Goal: Information Seeking & Learning: Learn about a topic

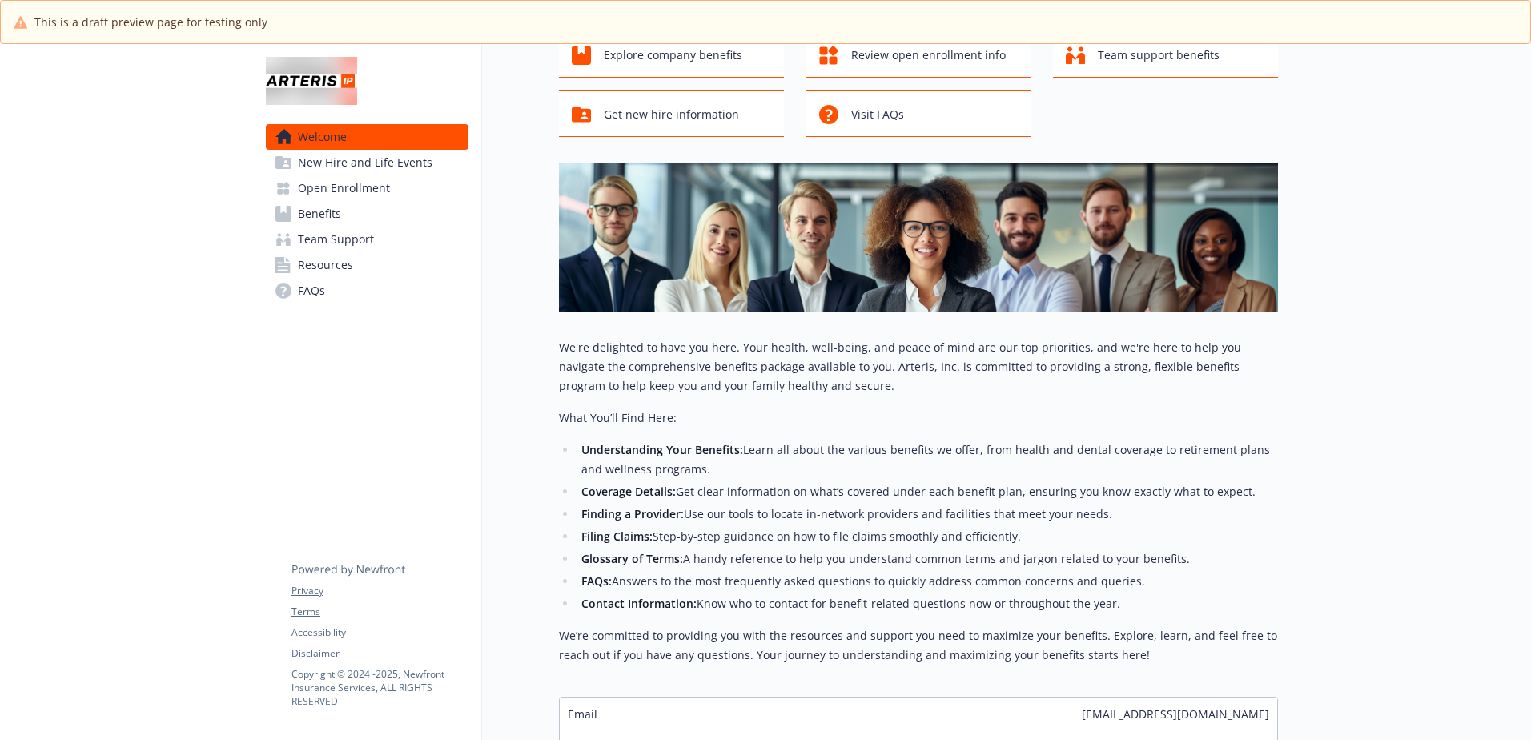
scroll to position [263, 0]
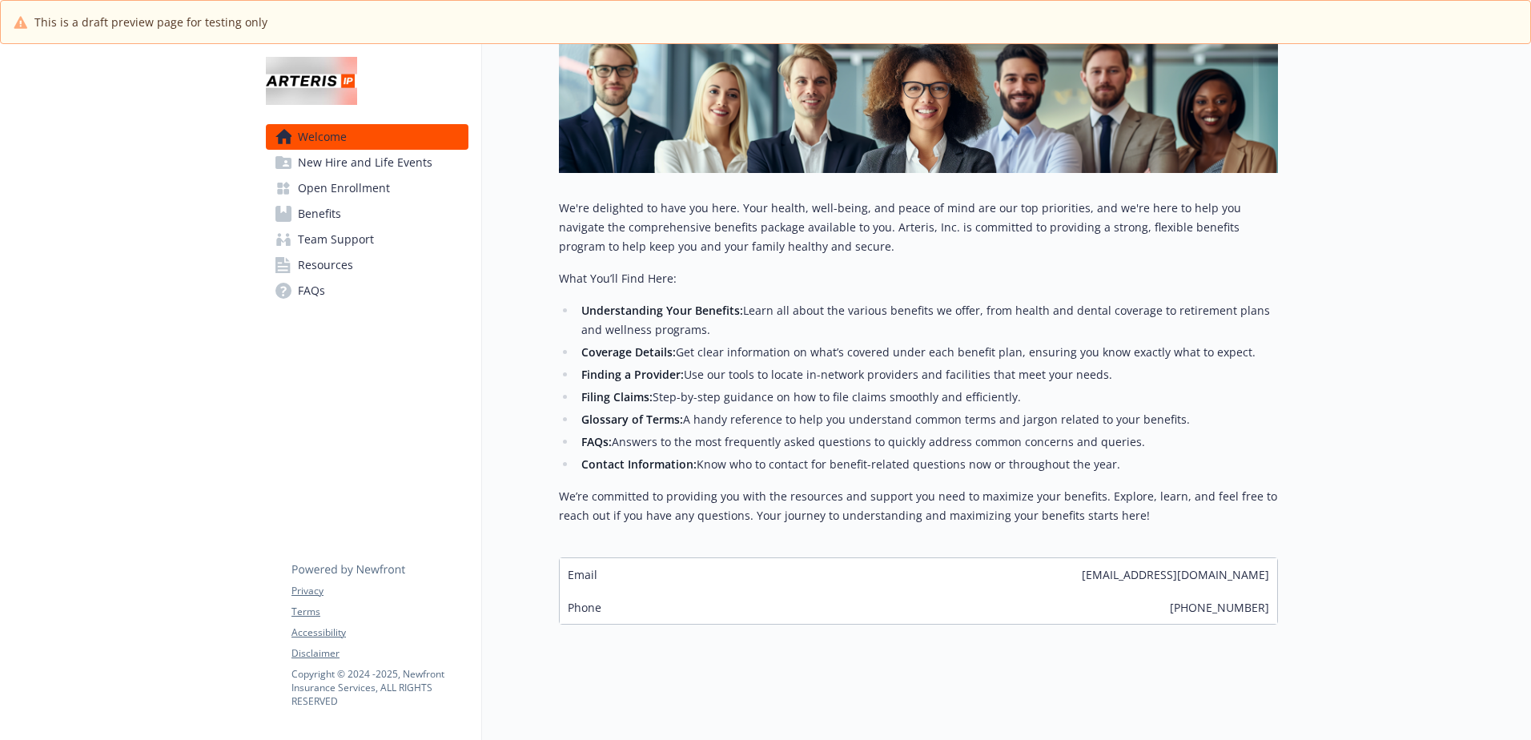
click at [336, 159] on span "New Hire and Life Events" at bounding box center [365, 163] width 135 height 26
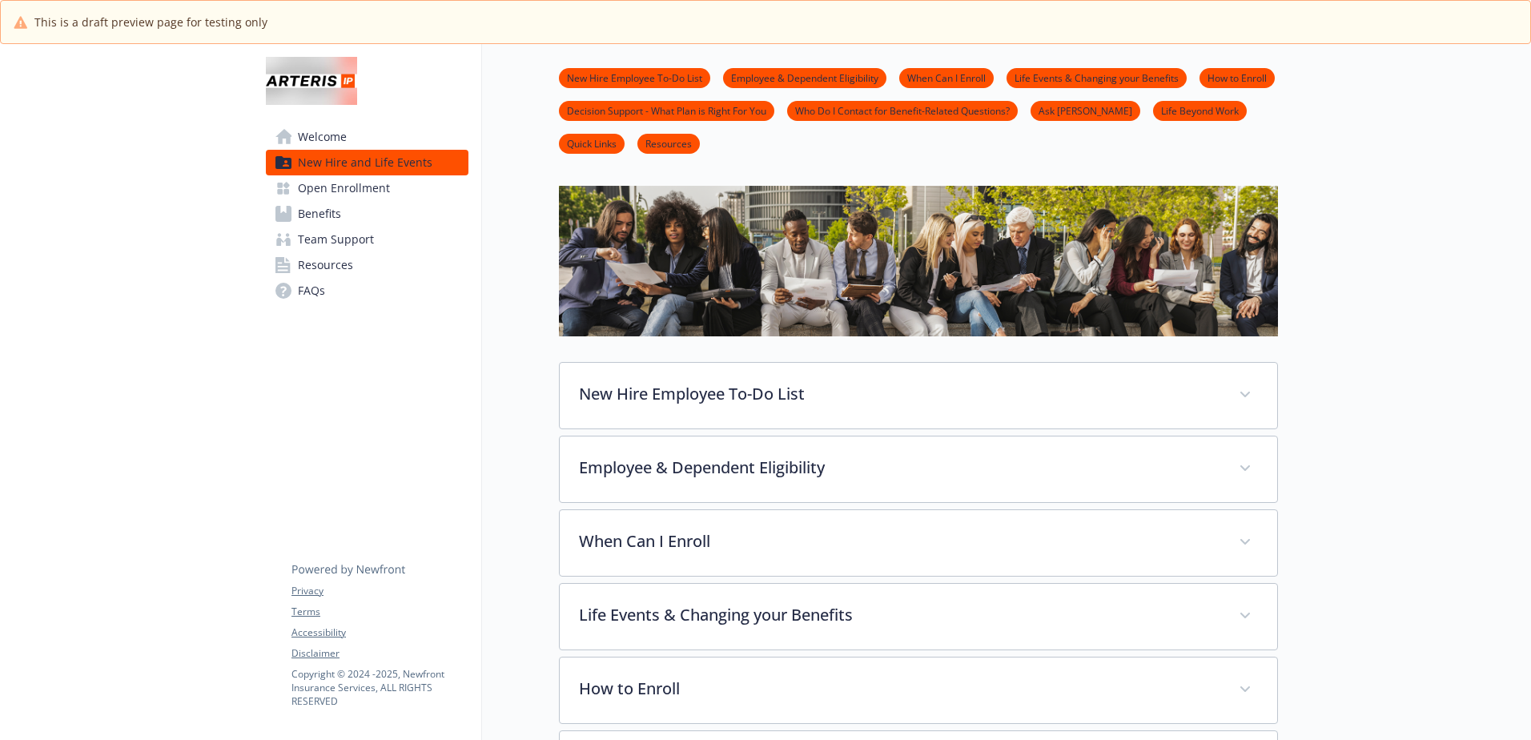
scroll to position [263, 0]
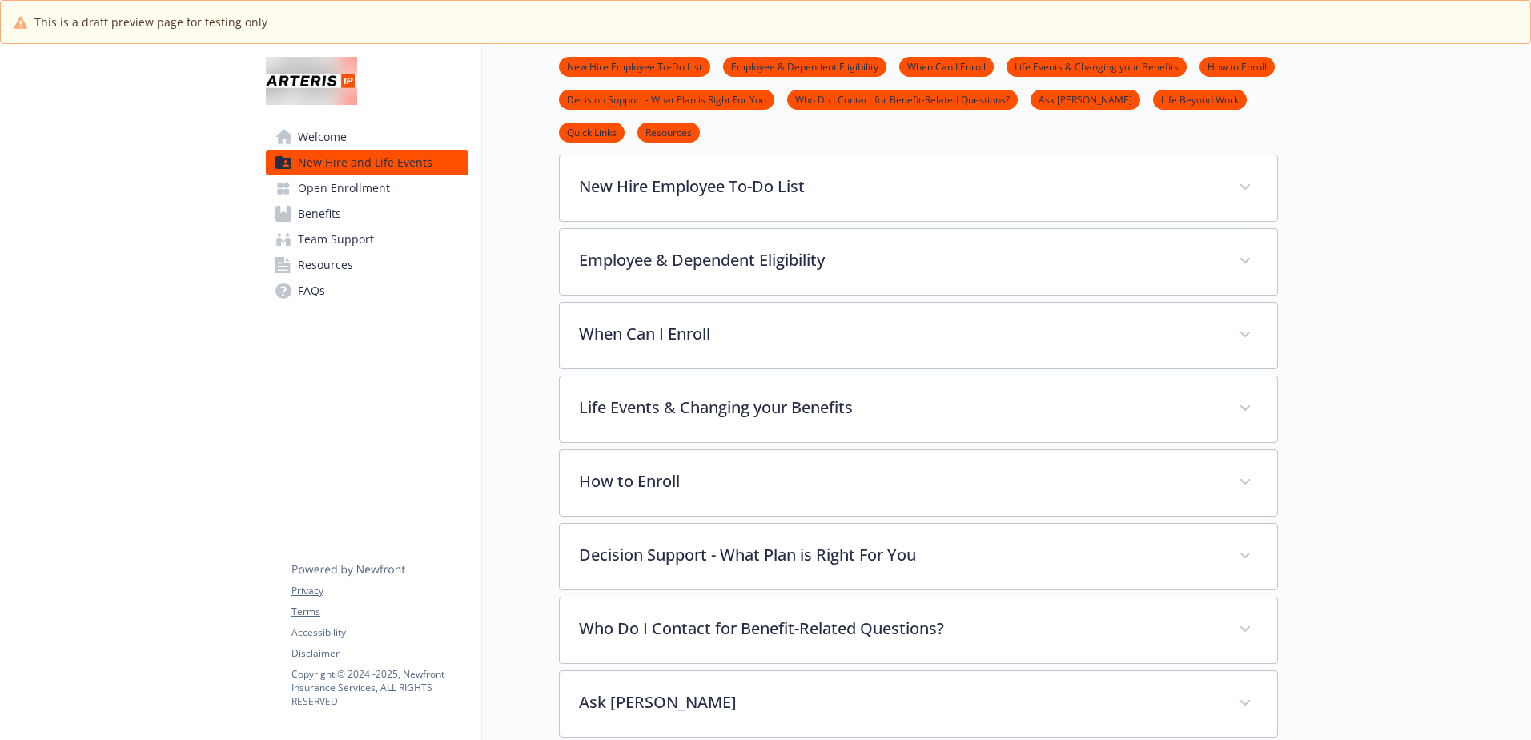
click at [344, 188] on span "Open Enrollment" at bounding box center [344, 188] width 92 height 26
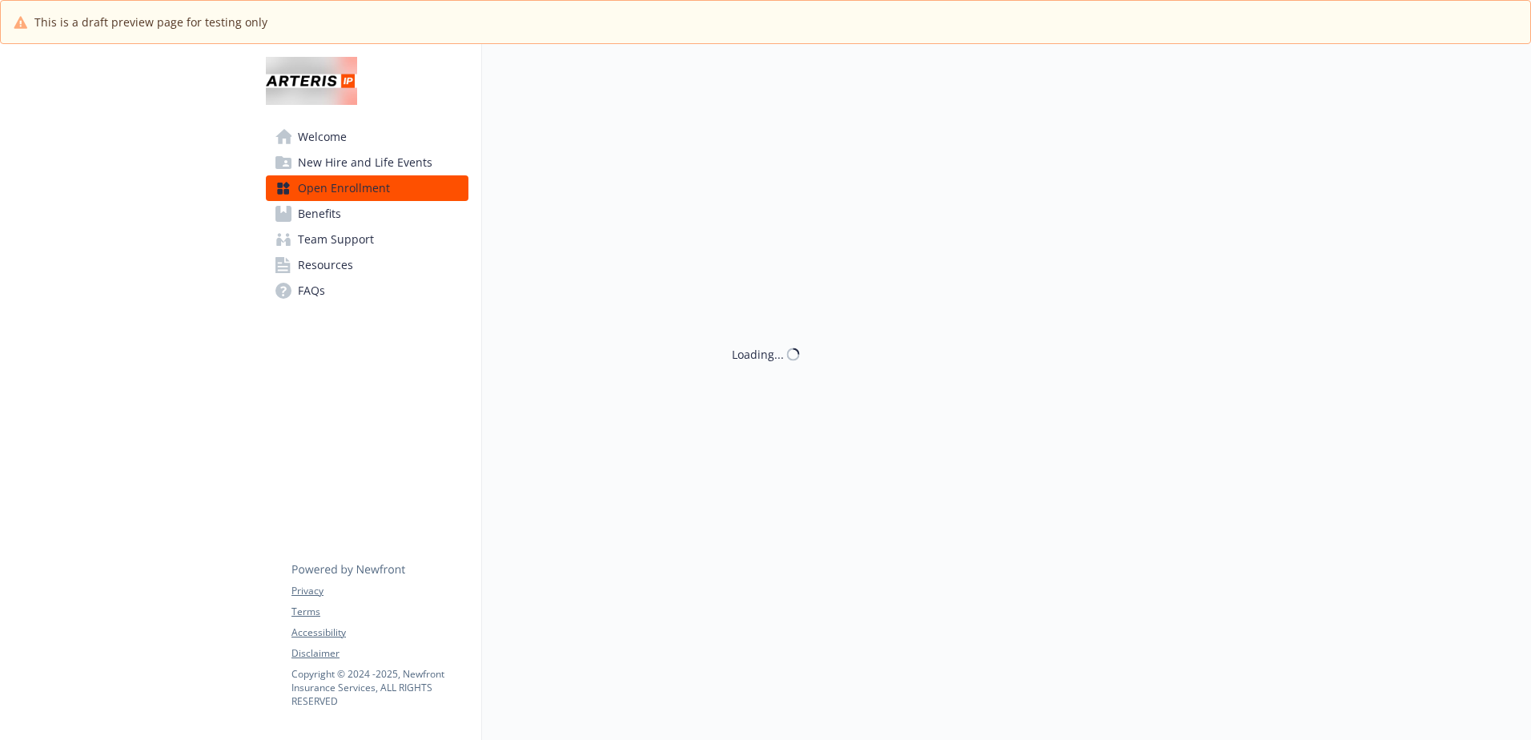
scroll to position [263, 0]
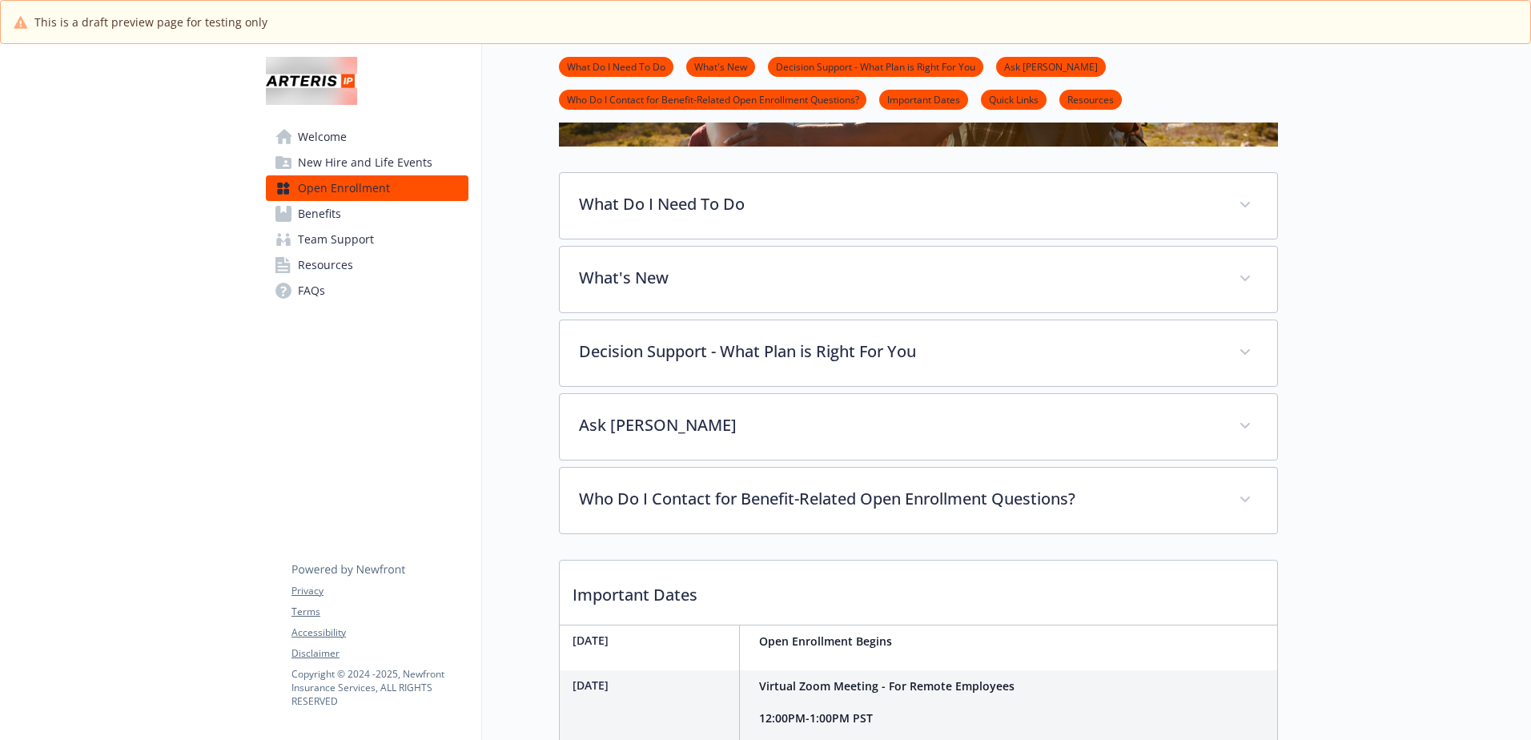
click at [336, 215] on span "Benefits" at bounding box center [319, 214] width 43 height 26
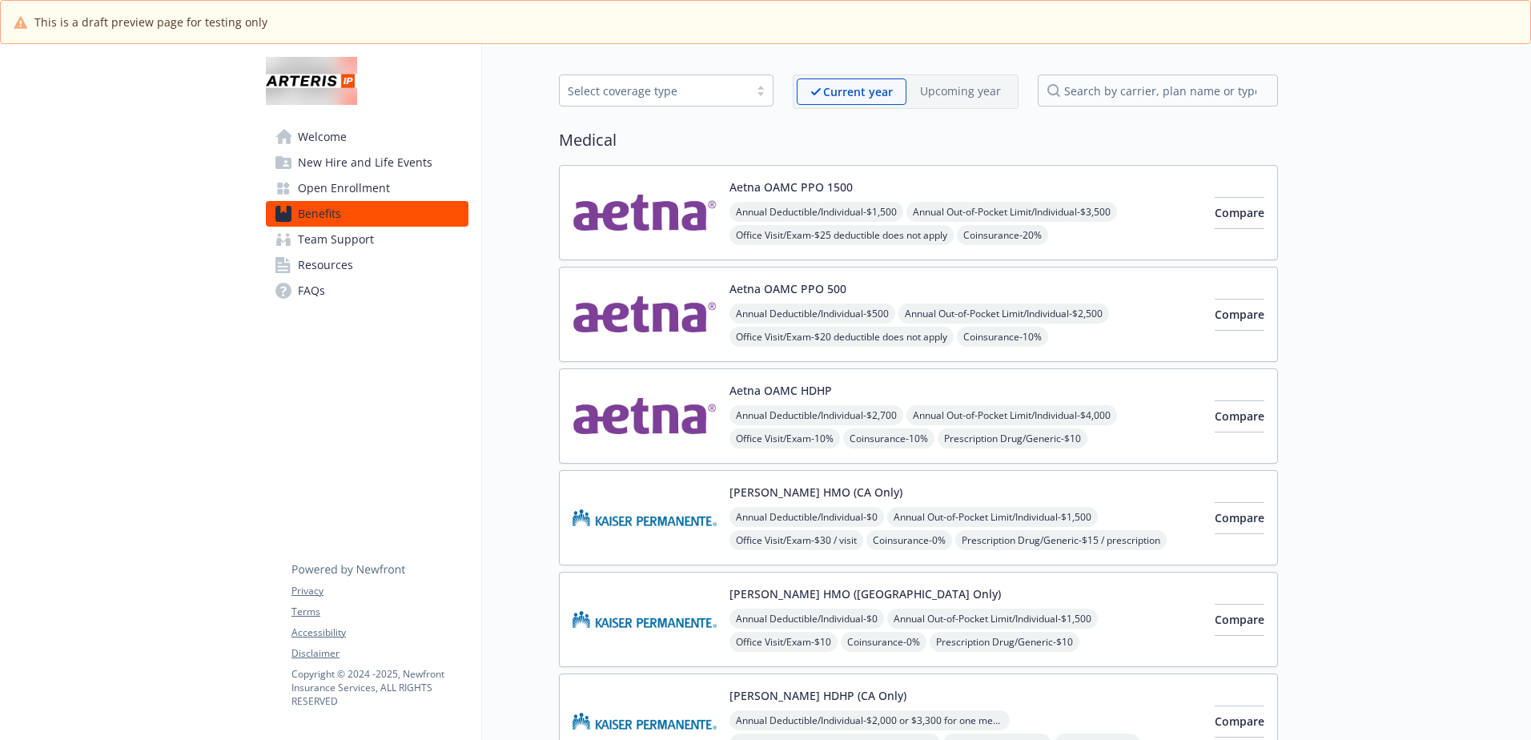
scroll to position [263, 0]
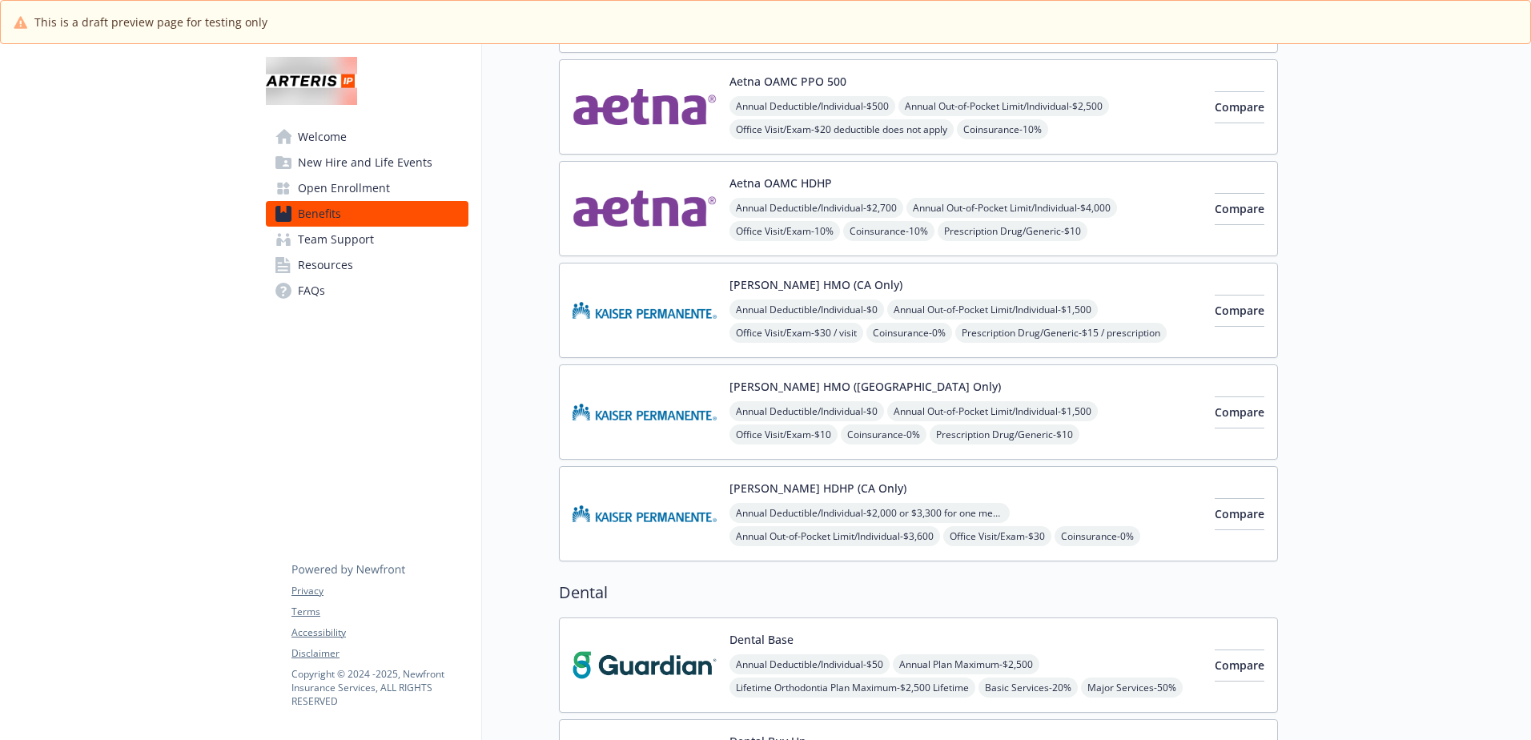
click at [323, 239] on span "Team Support" at bounding box center [336, 240] width 76 height 26
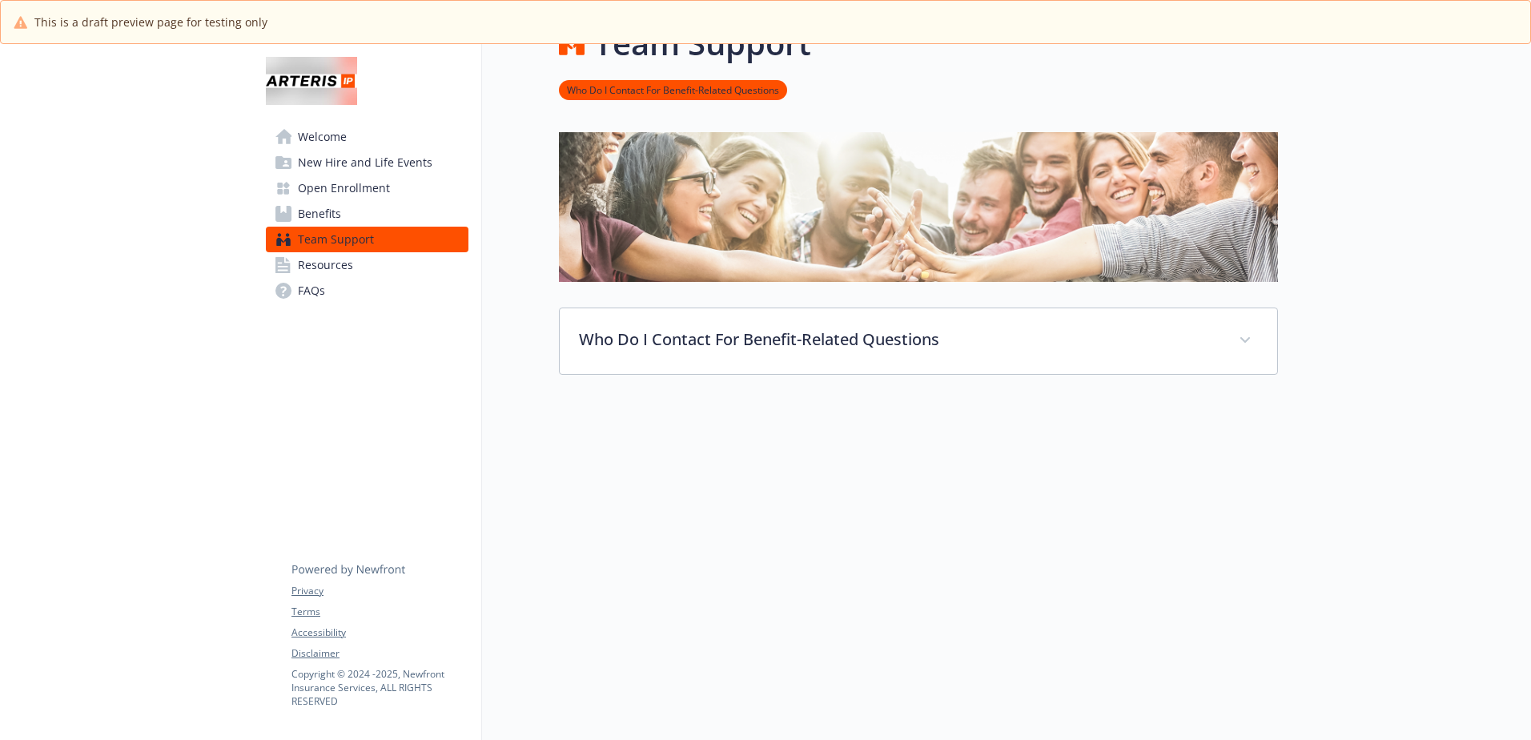
scroll to position [56, 0]
click at [348, 273] on span "Resources" at bounding box center [325, 265] width 55 height 26
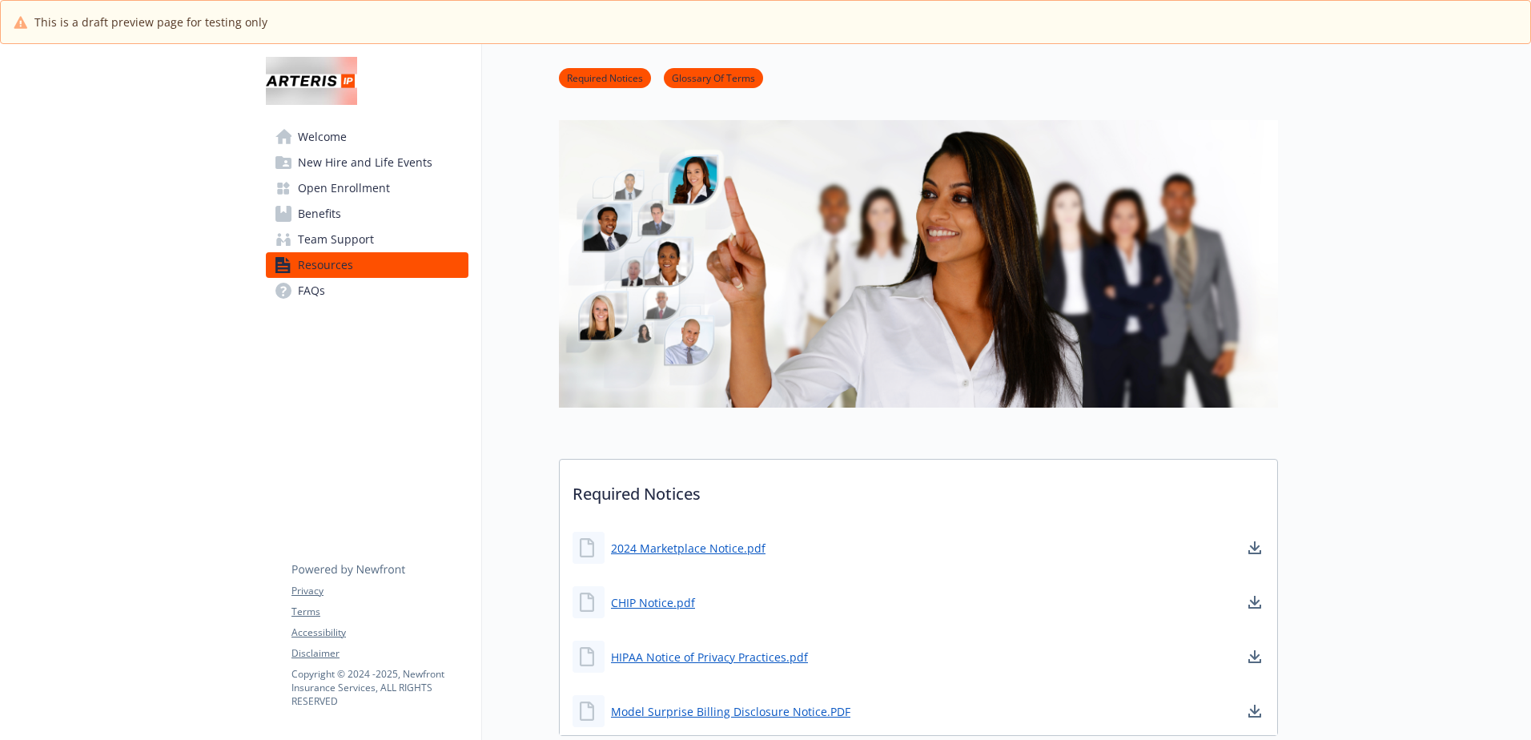
click at [363, 131] on link "Welcome" at bounding box center [367, 137] width 203 height 26
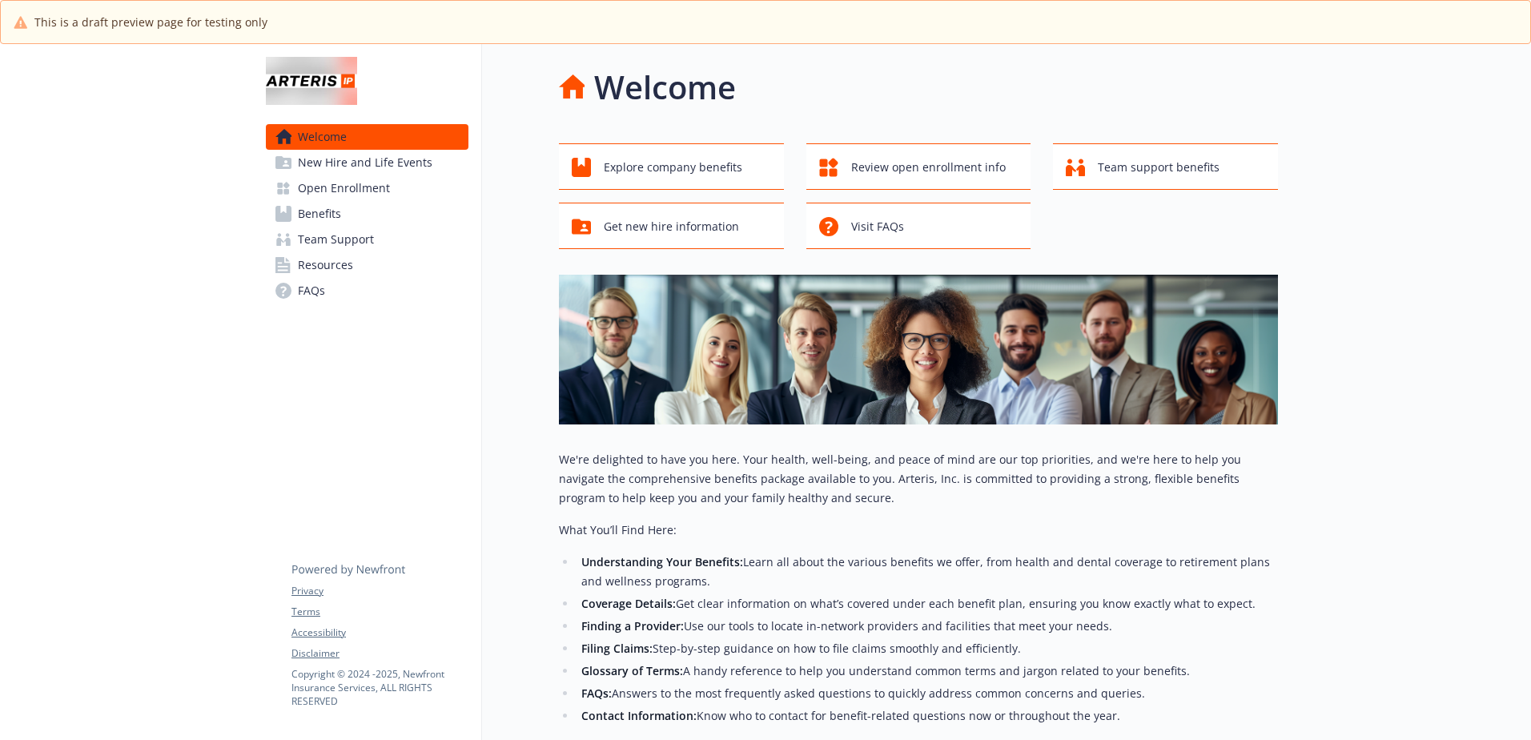
click at [343, 165] on span "New Hire and Life Events" at bounding box center [365, 163] width 135 height 26
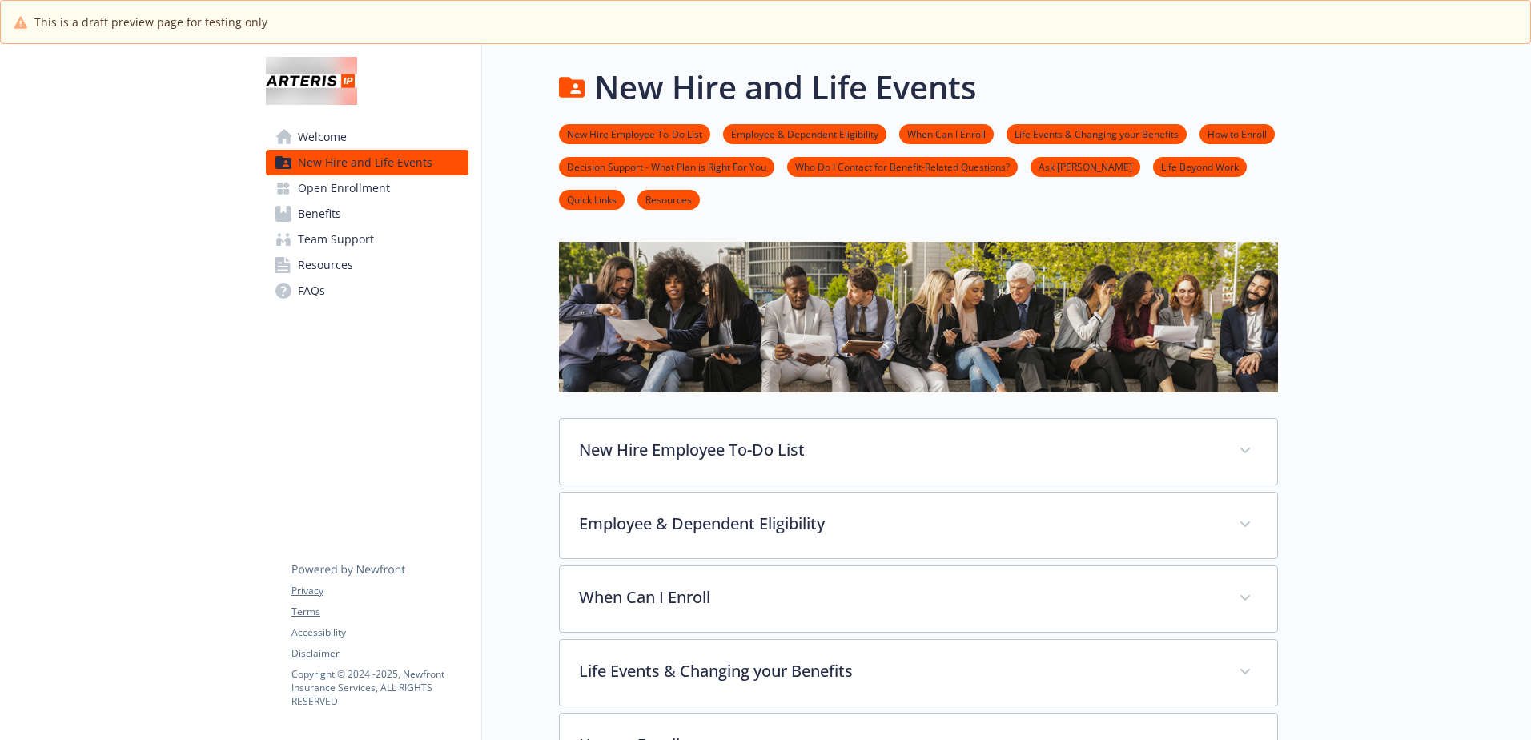
click at [322, 190] on span "Open Enrollment" at bounding box center [344, 188] width 92 height 26
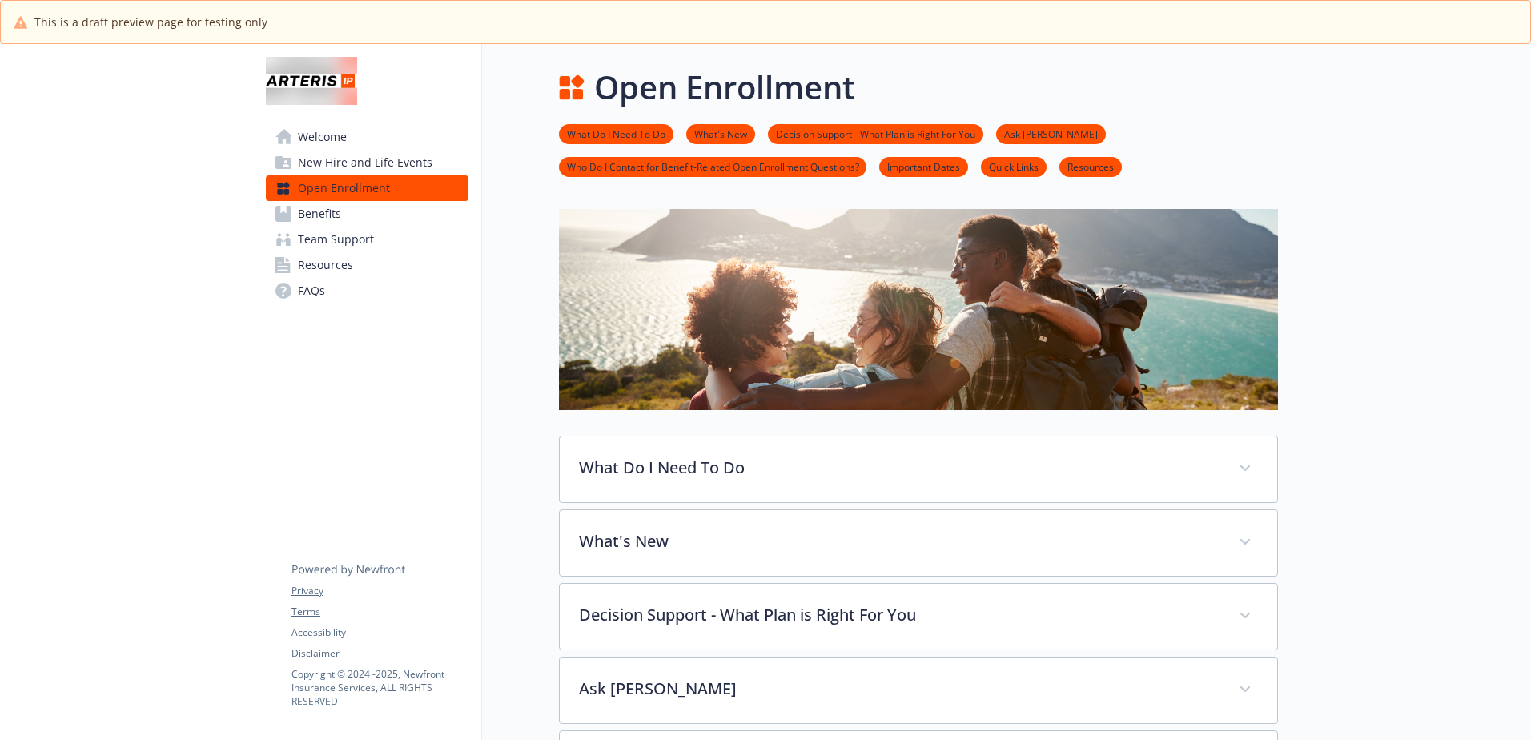
click at [308, 219] on span "Benefits" at bounding box center [319, 214] width 43 height 26
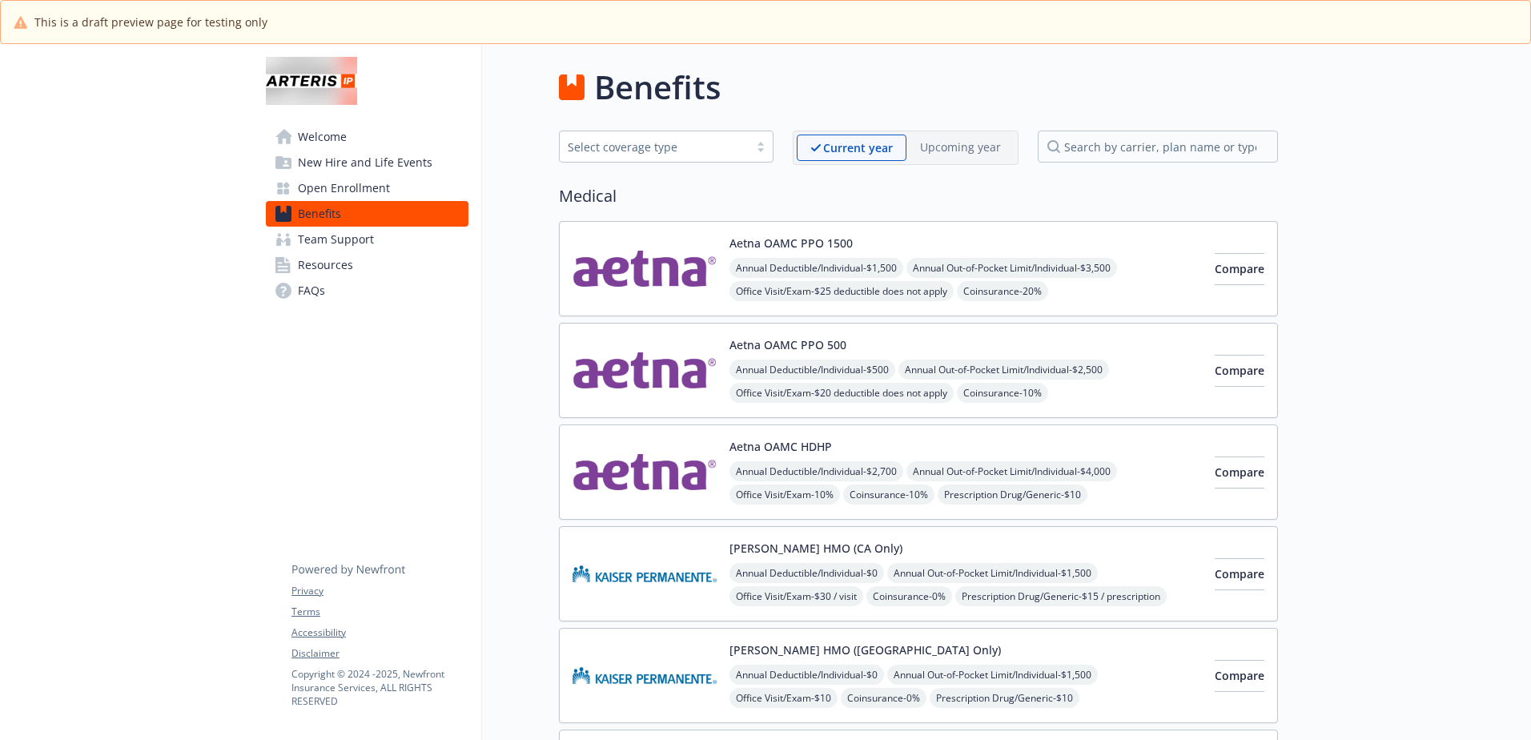
click at [307, 243] on span "Team Support" at bounding box center [336, 240] width 76 height 26
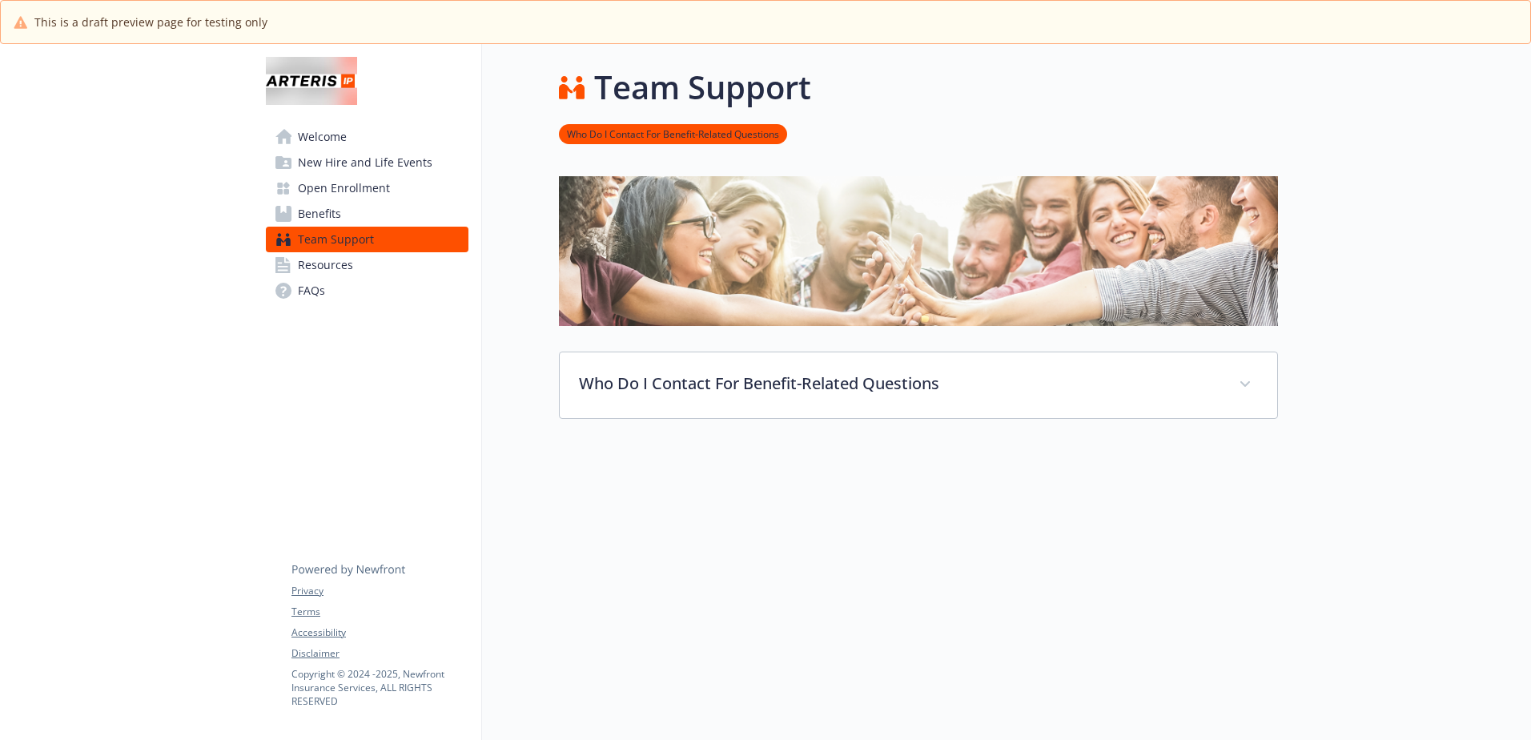
click at [315, 267] on span "Resources" at bounding box center [325, 265] width 55 height 26
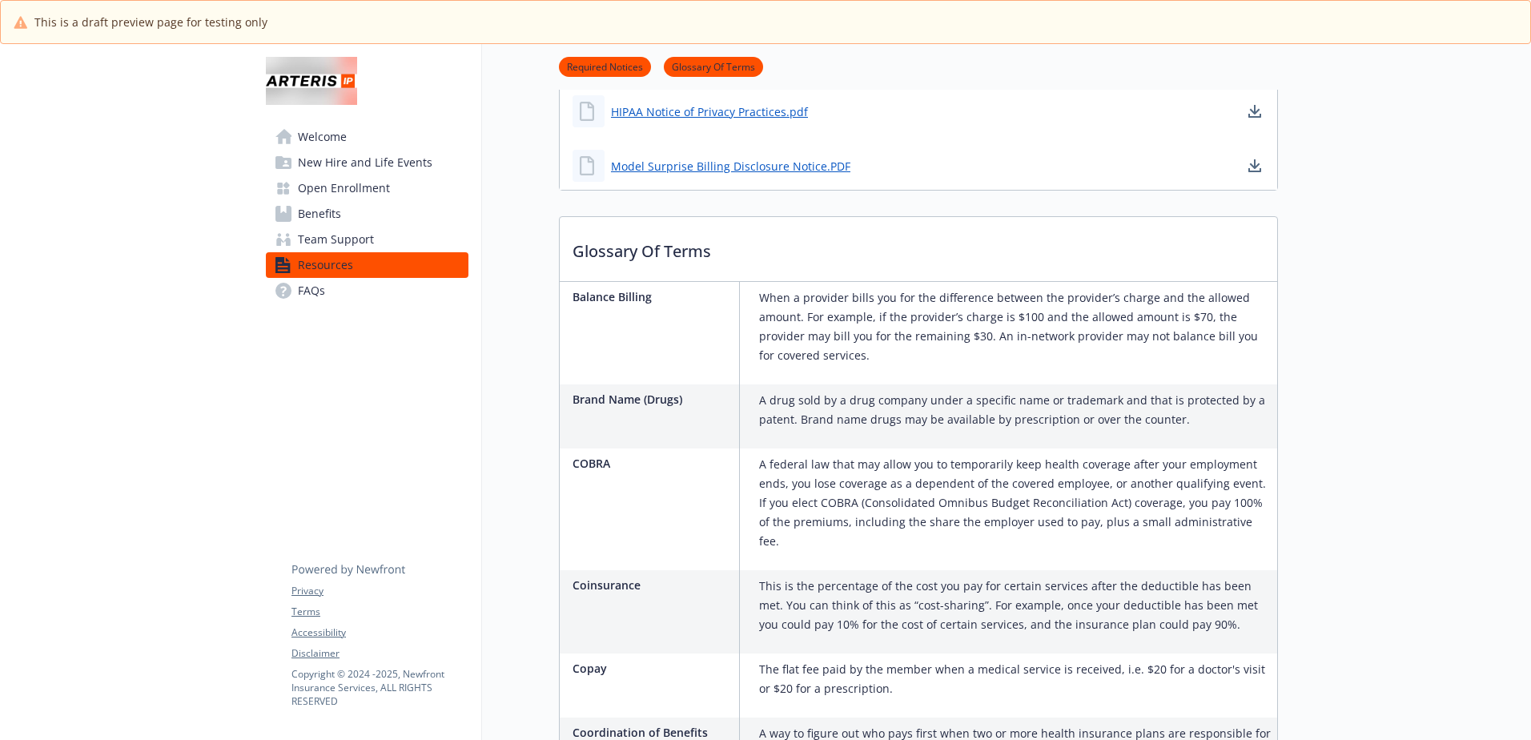
scroll to position [400, 0]
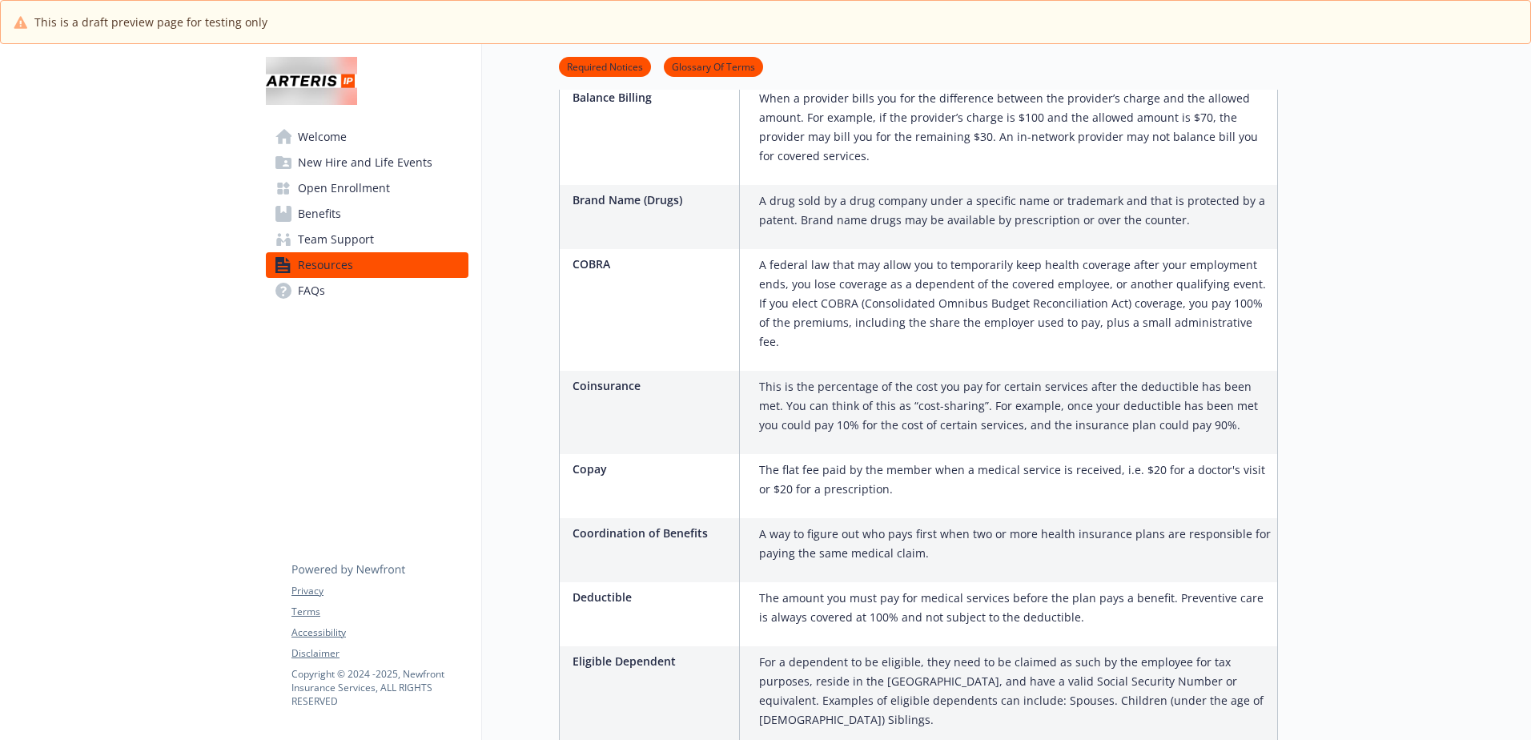
click at [300, 290] on span "FAQs" at bounding box center [311, 291] width 27 height 26
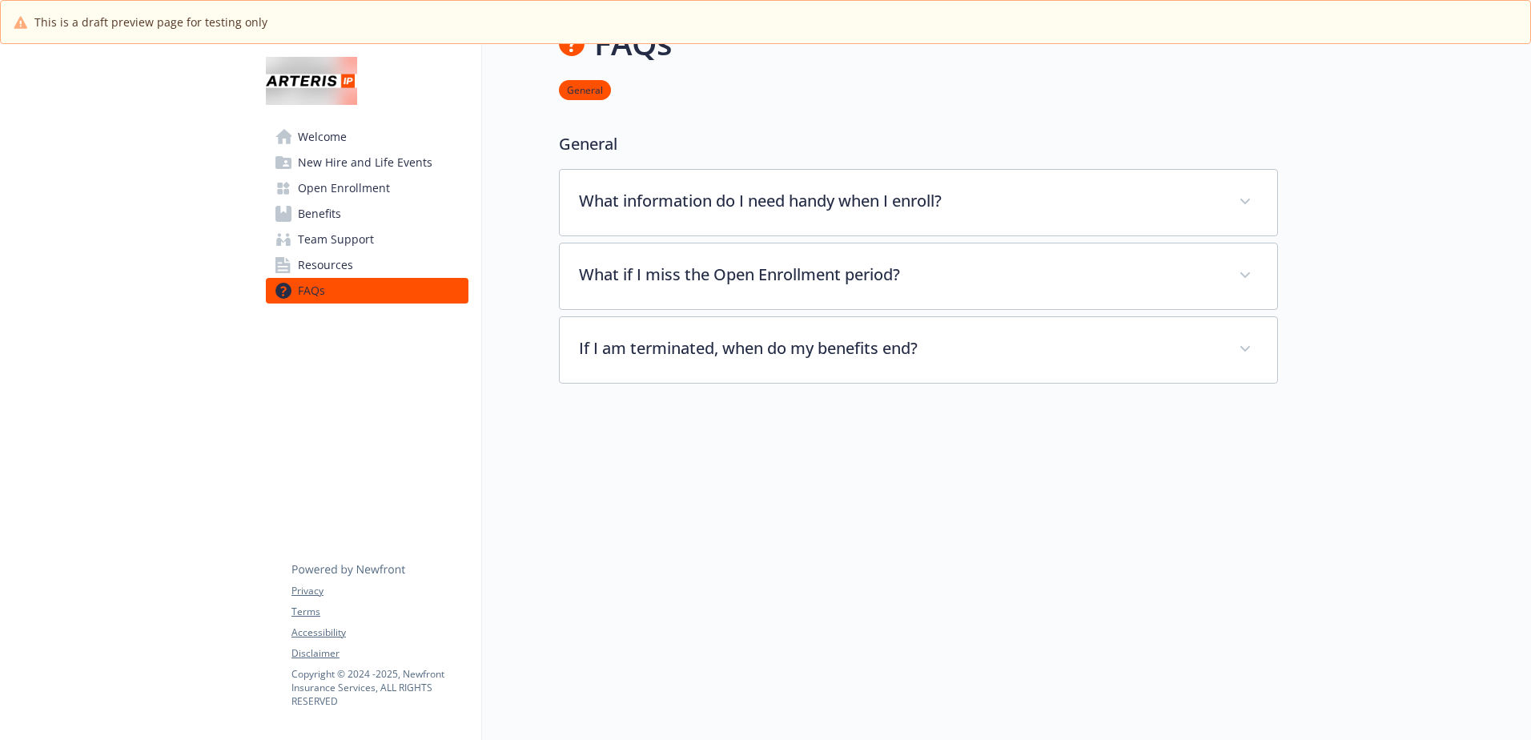
click at [321, 144] on span "Welcome" at bounding box center [322, 137] width 49 height 26
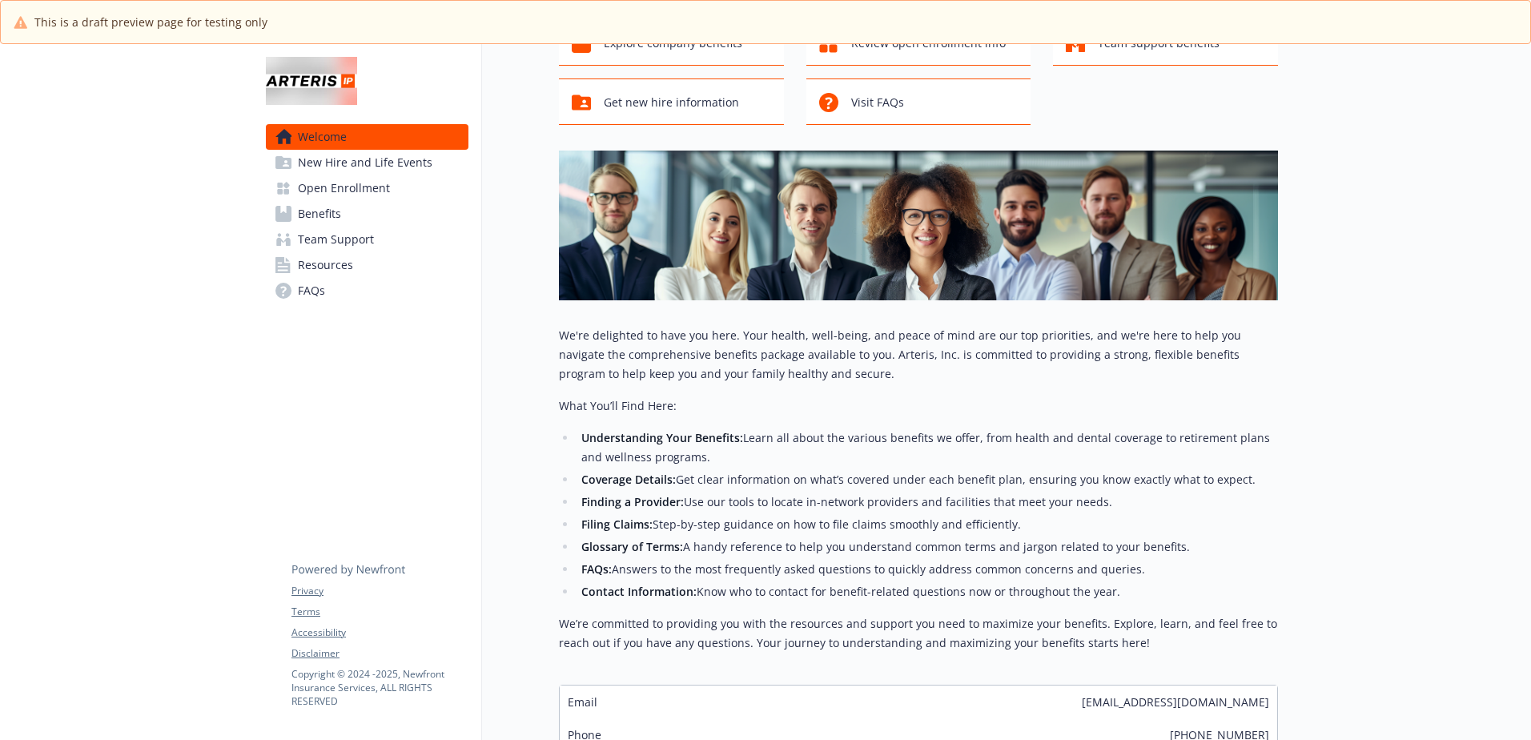
scroll to position [263, 0]
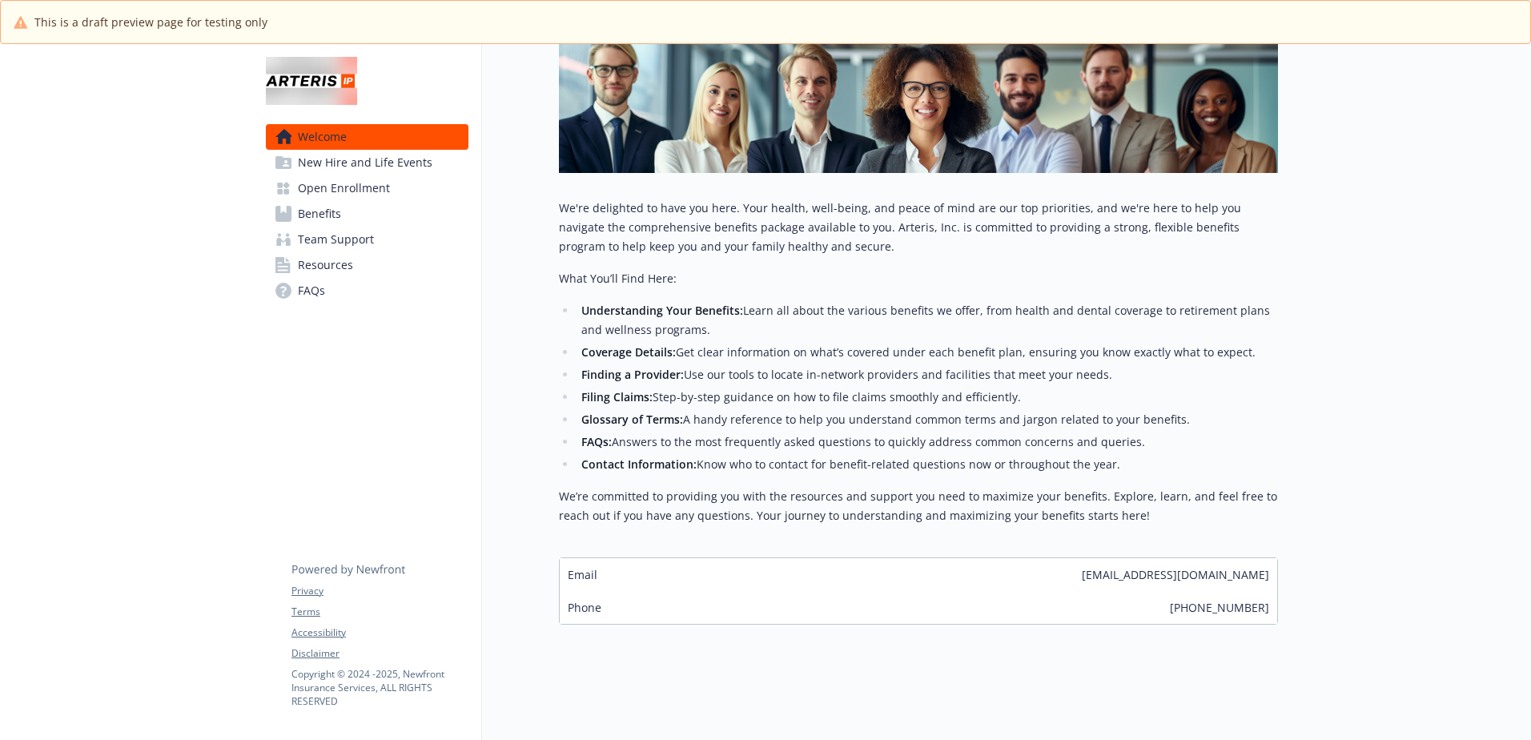
click at [357, 165] on span "New Hire and Life Events" at bounding box center [365, 163] width 135 height 26
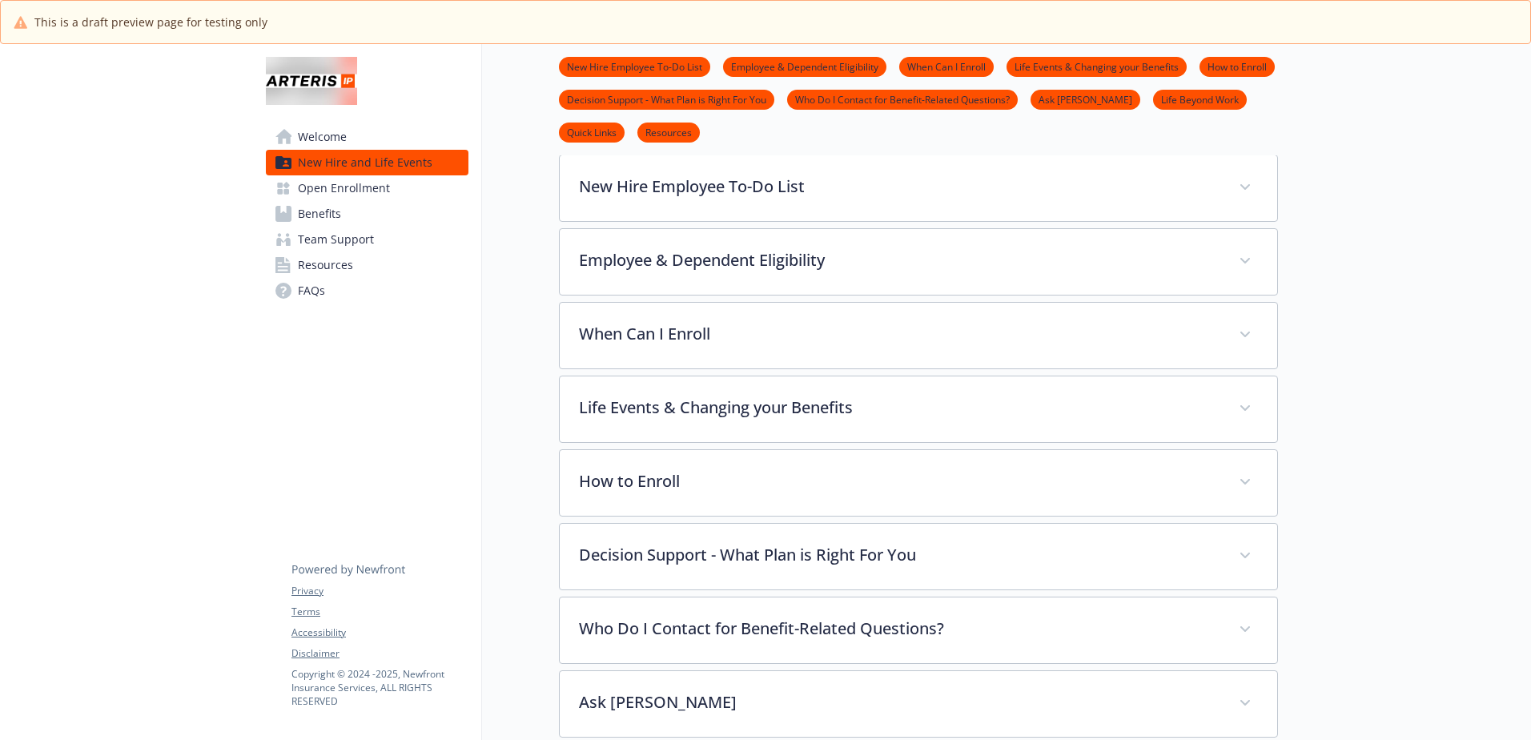
click at [355, 183] on span "Open Enrollment" at bounding box center [344, 188] width 92 height 26
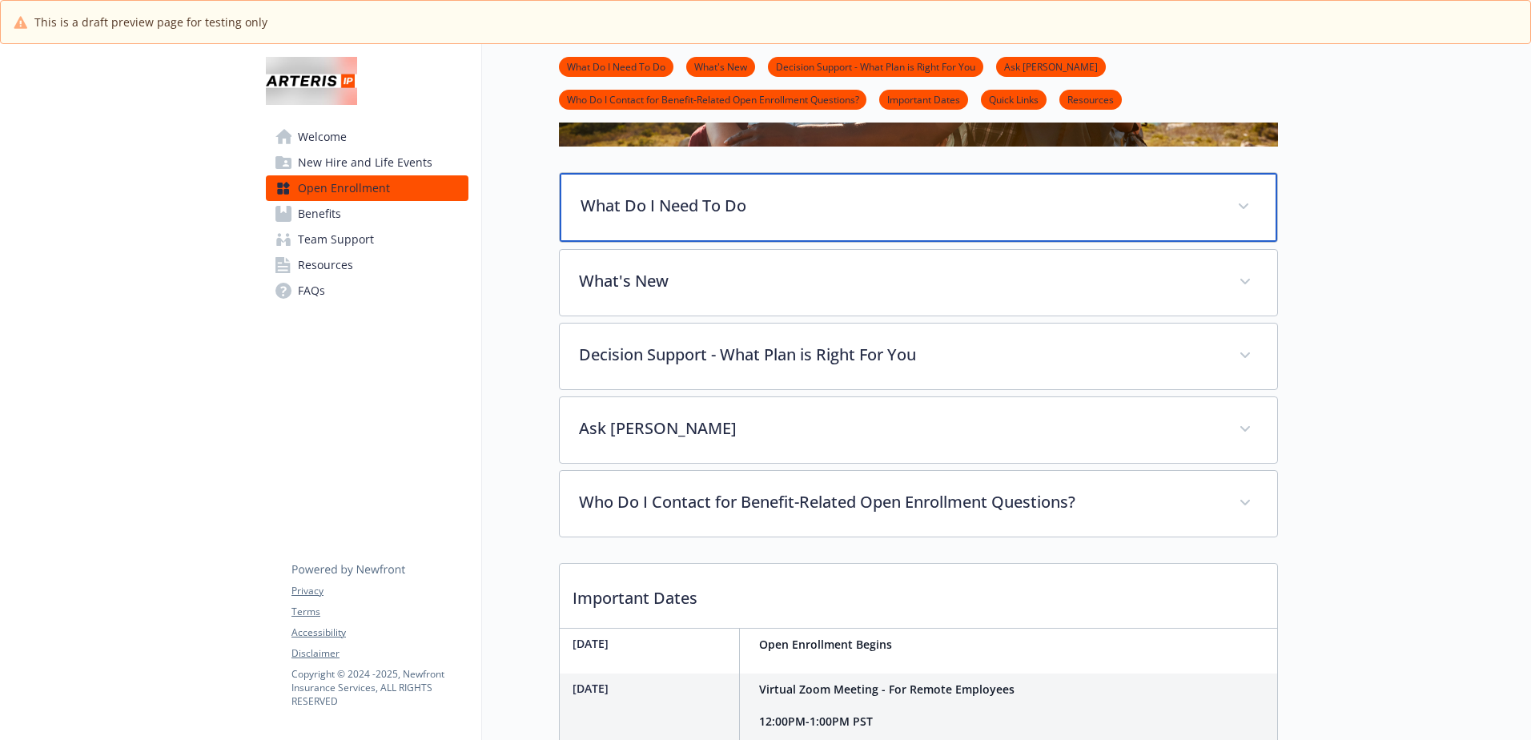
click at [610, 193] on div "What Do I Need To Do" at bounding box center [918, 207] width 717 height 69
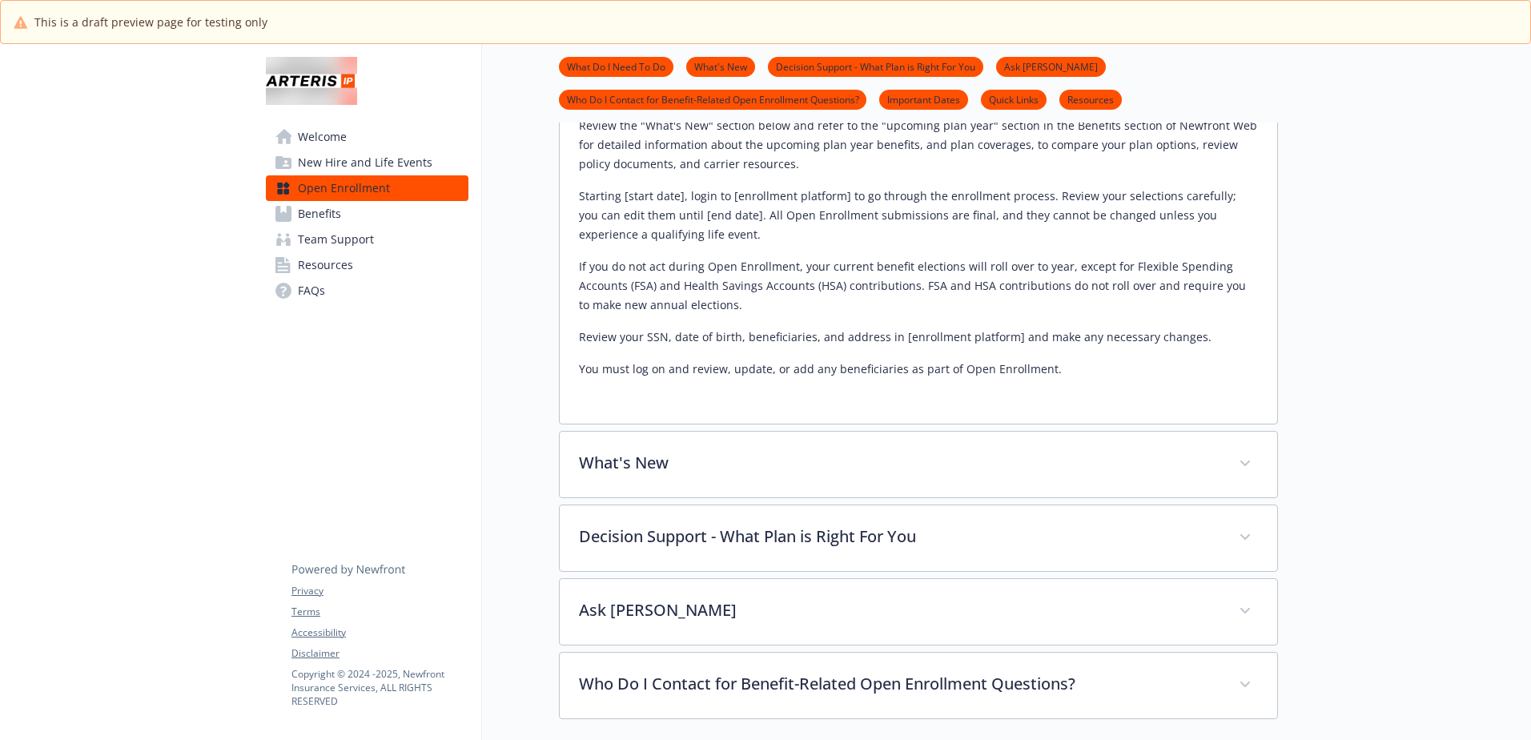
scroll to position [584, 0]
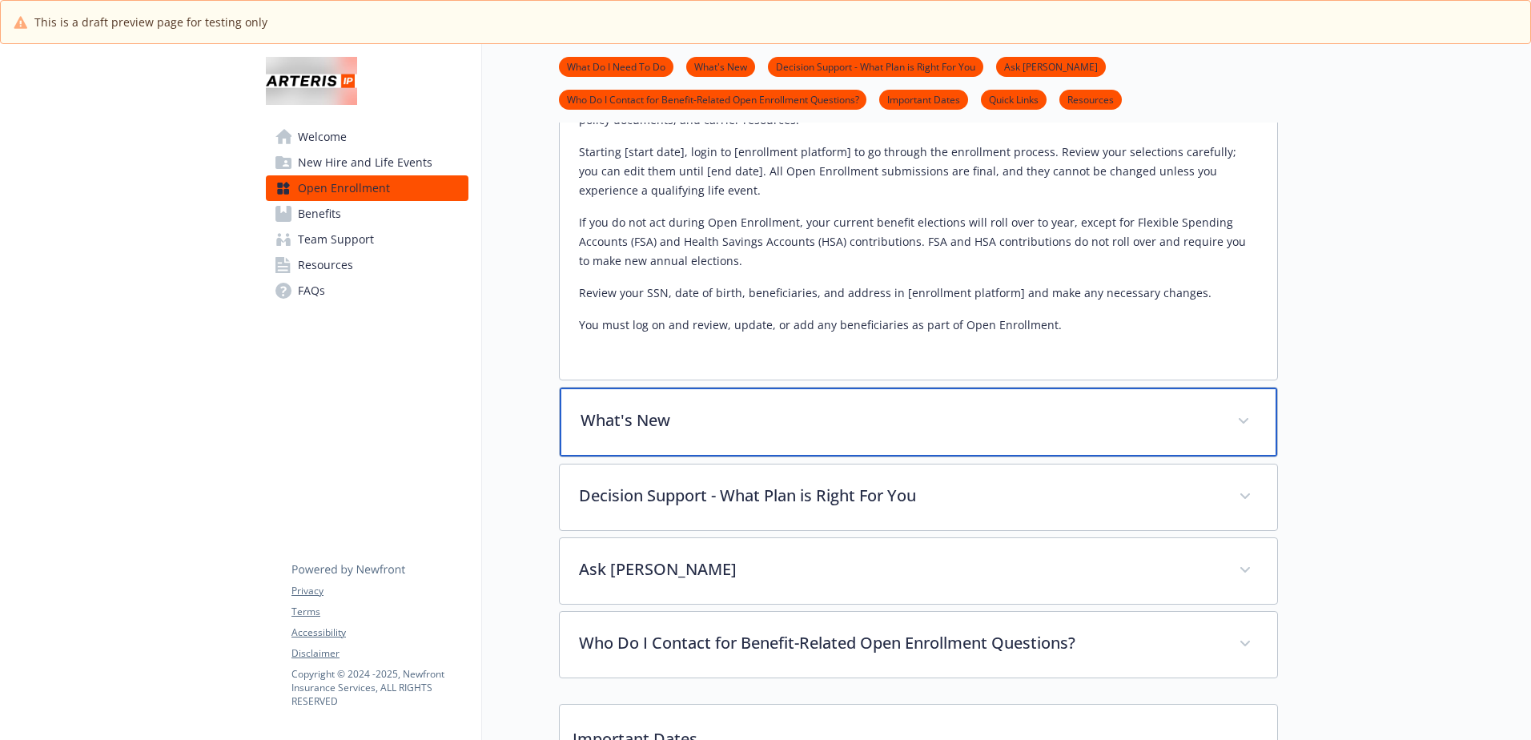
click at [754, 426] on p "What's New" at bounding box center [899, 420] width 637 height 24
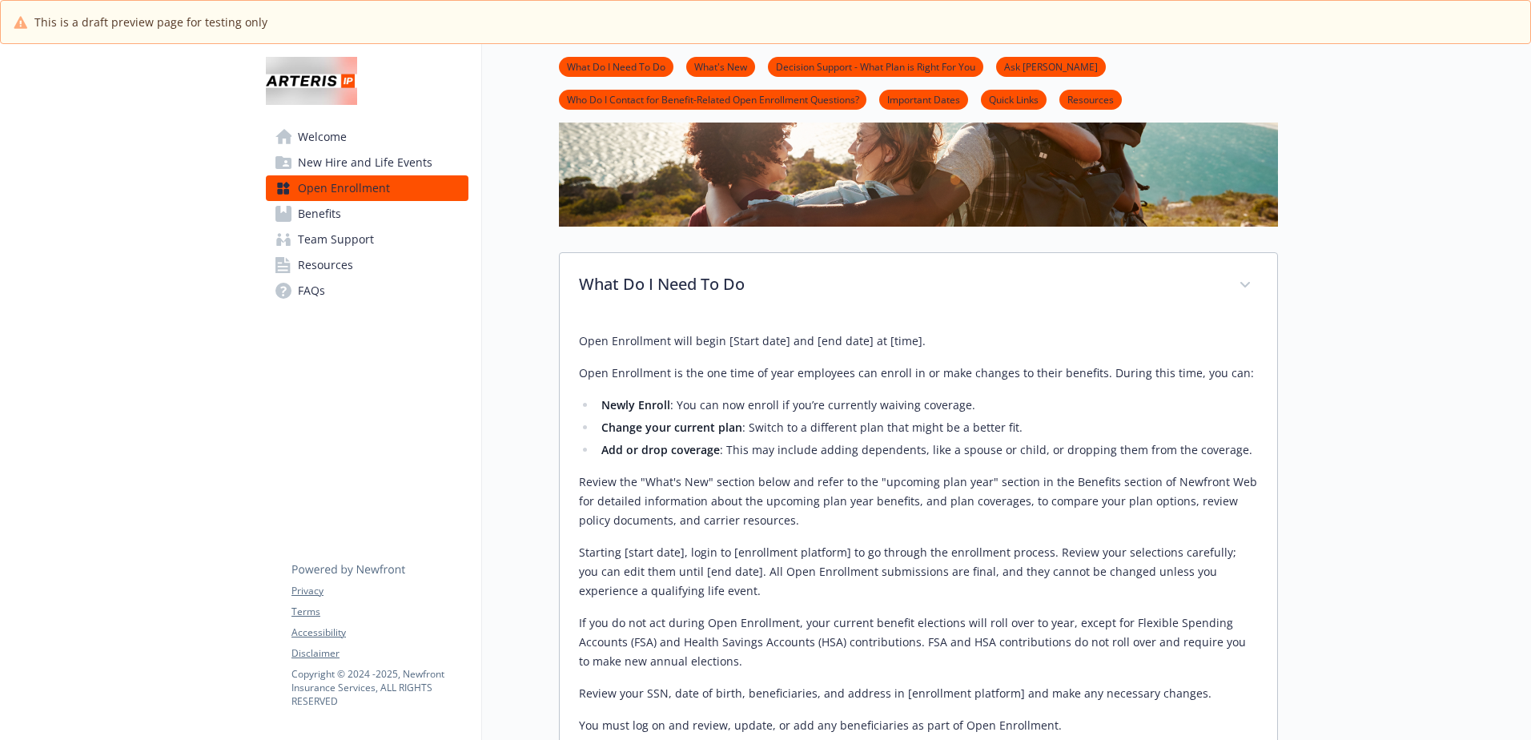
scroll to position [0, 0]
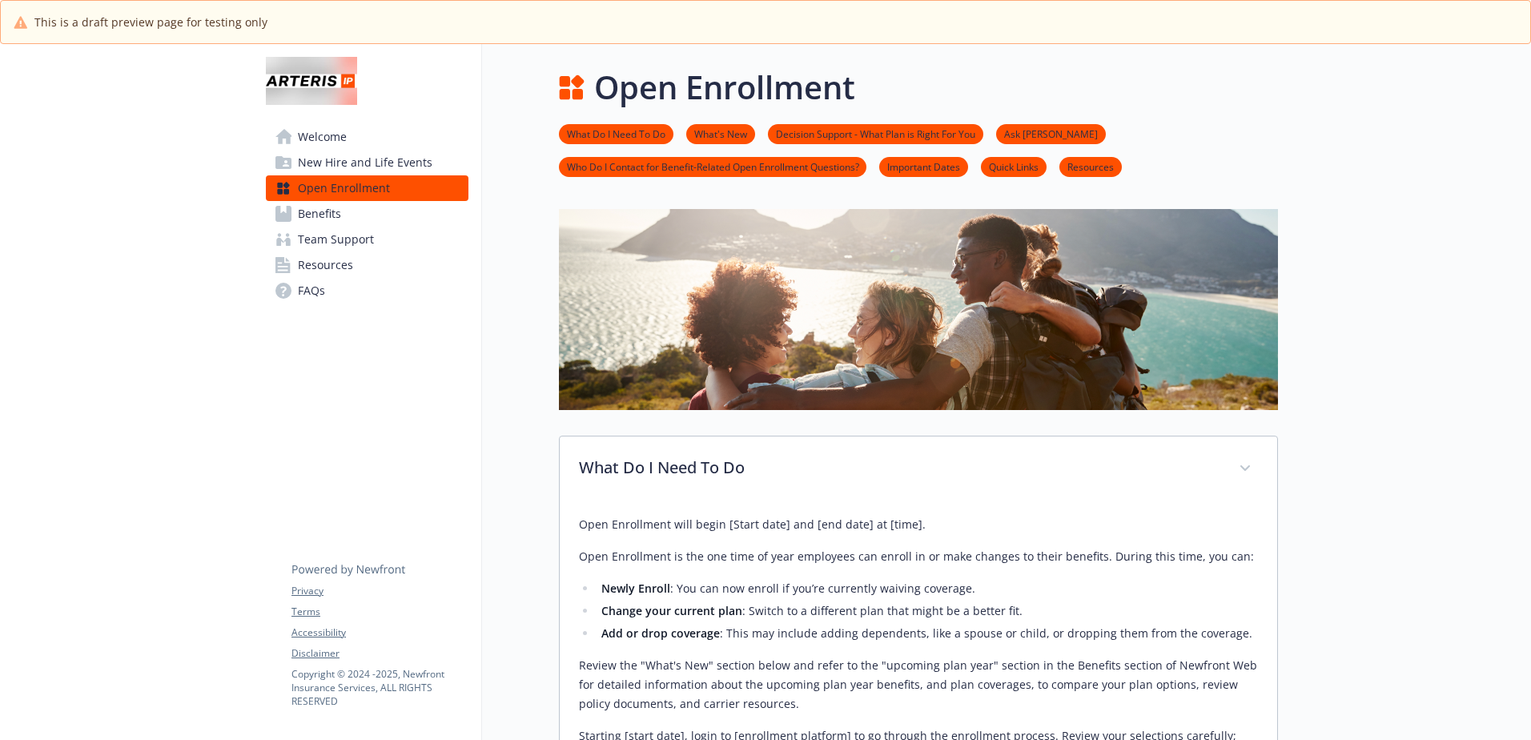
click at [321, 132] on span "Welcome" at bounding box center [322, 137] width 49 height 26
